Goal: Task Accomplishment & Management: Complete application form

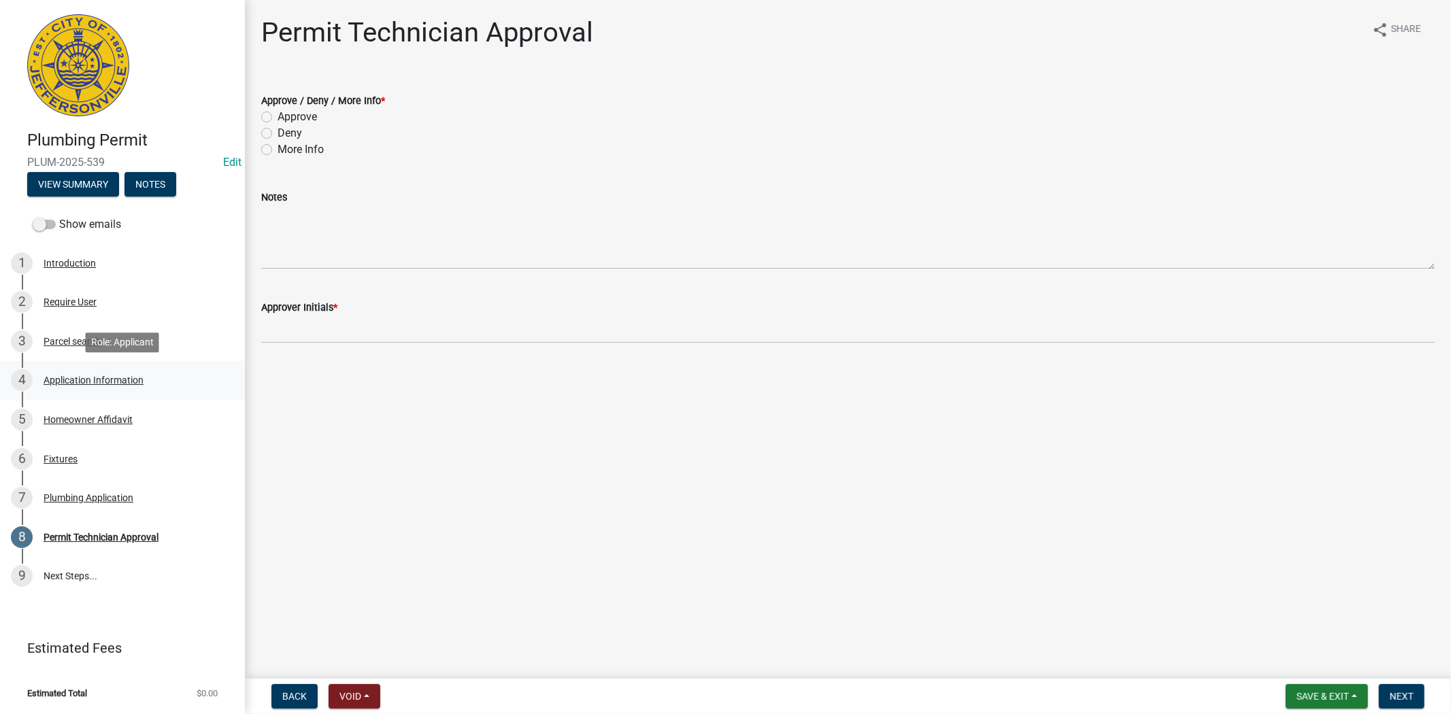
click at [73, 379] on div "Application Information" at bounding box center [94, 380] width 100 height 10
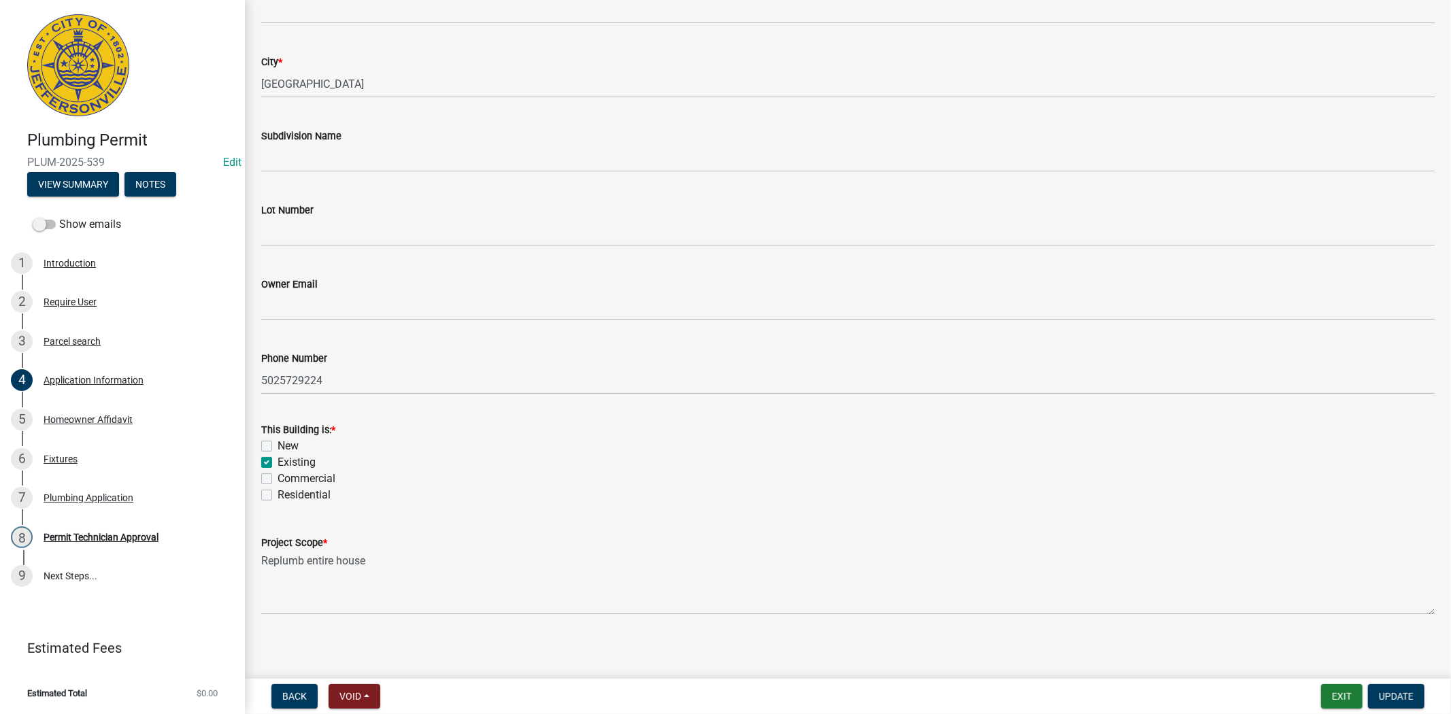
scroll to position [303, 0]
click at [105, 420] on div "Homeowner Affidavit" at bounding box center [88, 420] width 89 height 10
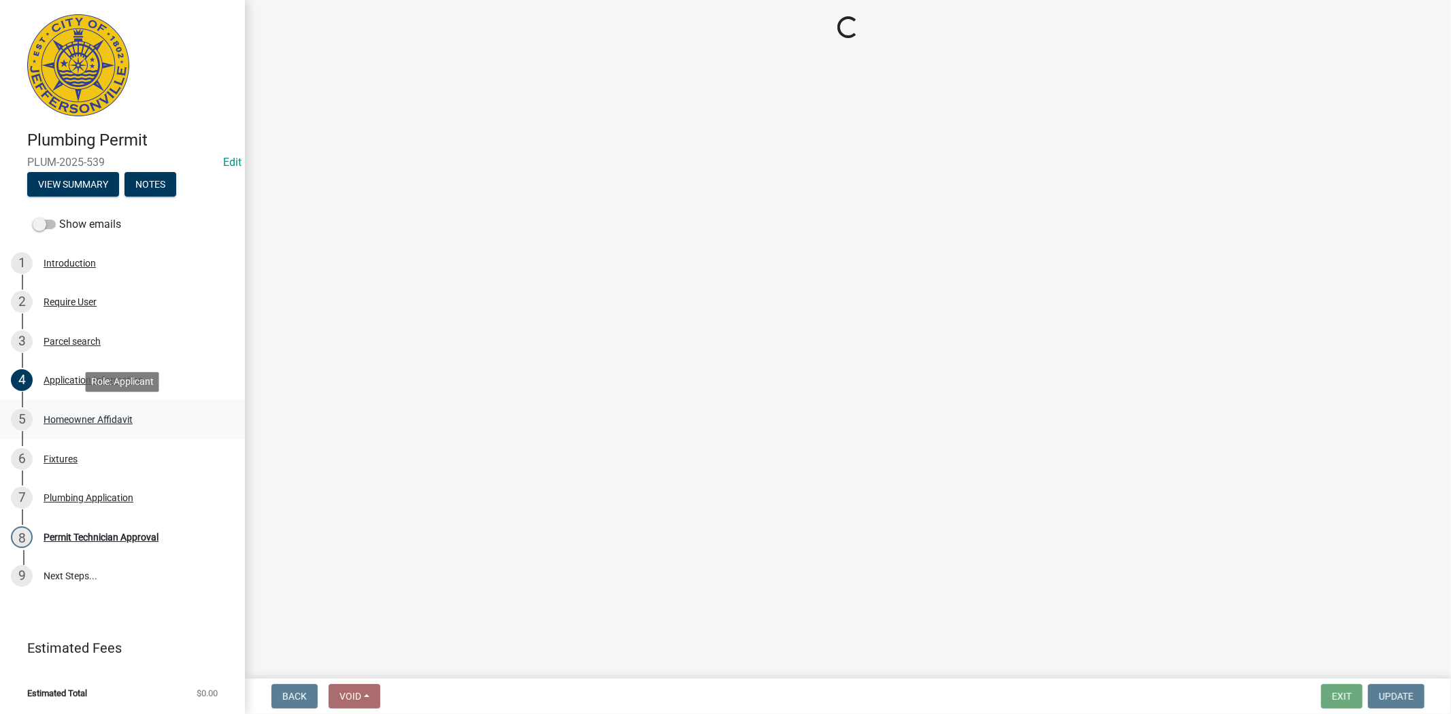
scroll to position [0, 0]
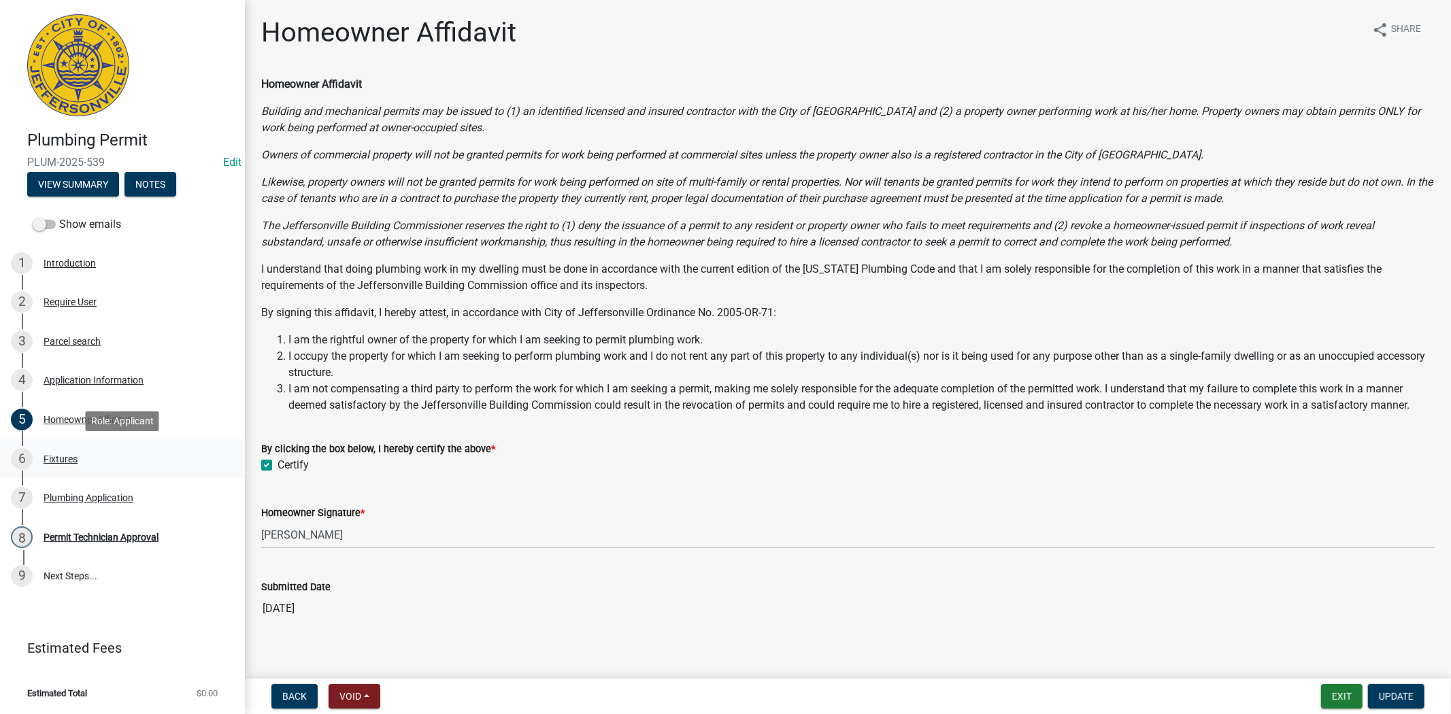
click at [51, 456] on div "Fixtures" at bounding box center [61, 459] width 34 height 10
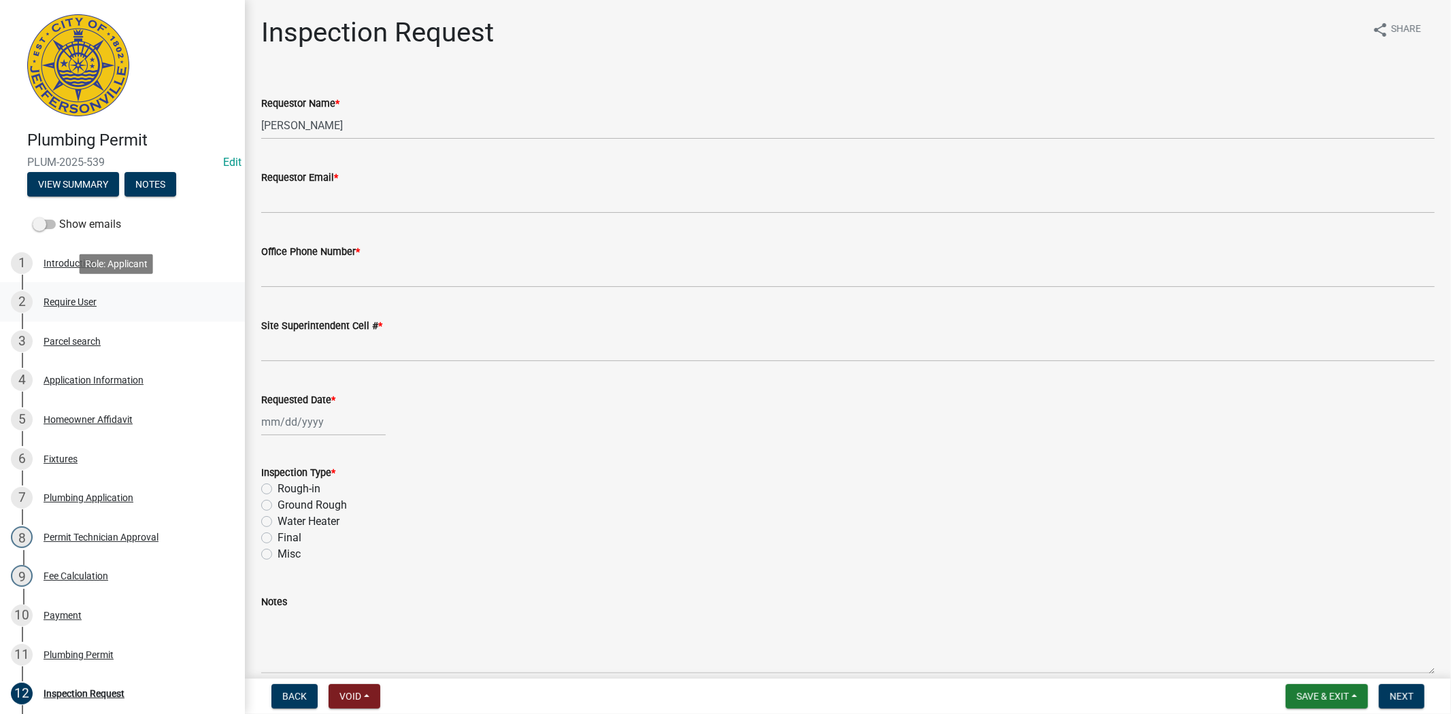
click at [82, 302] on div "Require User" at bounding box center [70, 302] width 53 height 10
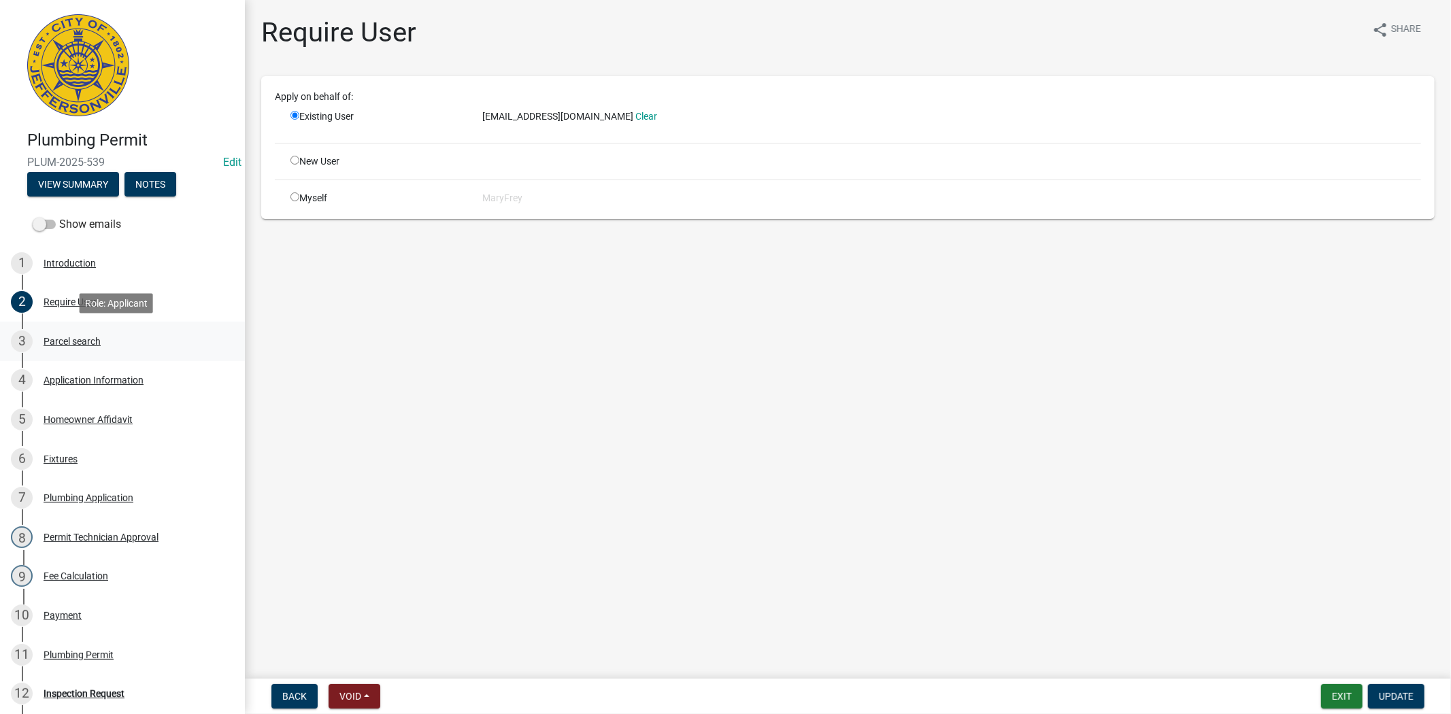
click at [82, 341] on div "Parcel search" at bounding box center [72, 342] width 57 height 10
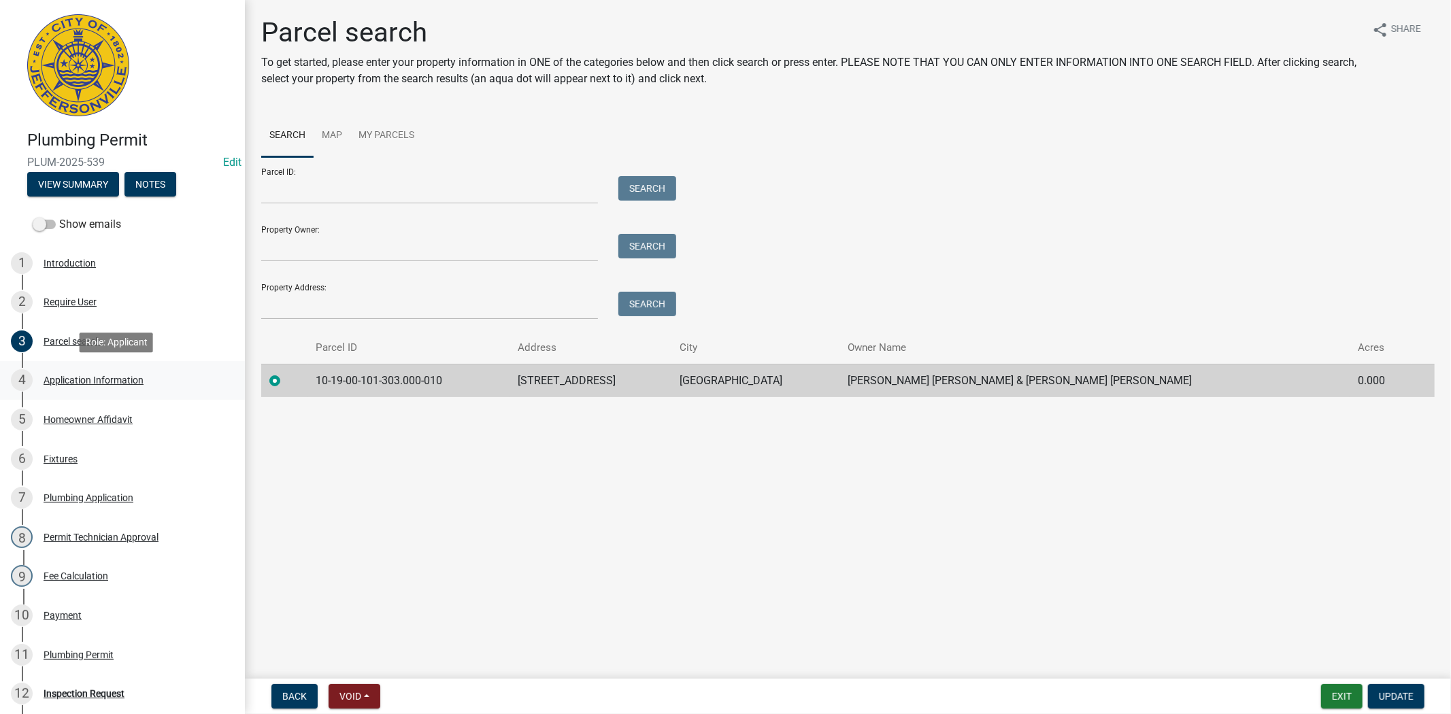
click at [99, 379] on div "Application Information" at bounding box center [94, 380] width 100 height 10
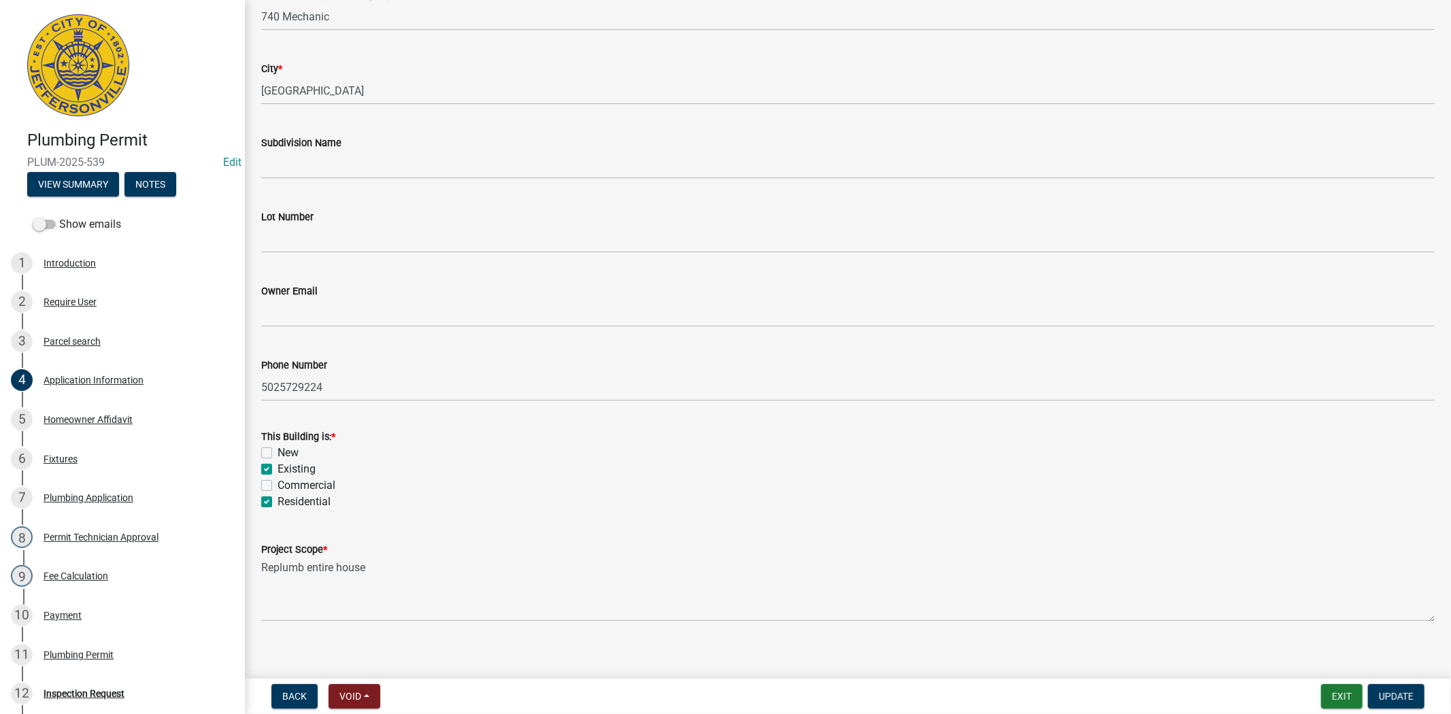
scroll to position [301, 0]
